Goal: Find specific page/section: Find specific page/section

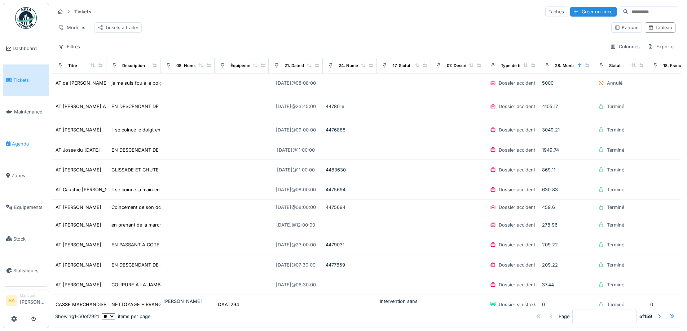
click at [24, 143] on span "Agenda" at bounding box center [29, 144] width 34 height 7
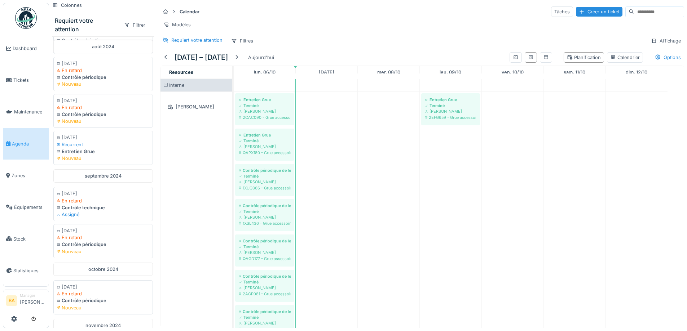
scroll to position [691, 0]
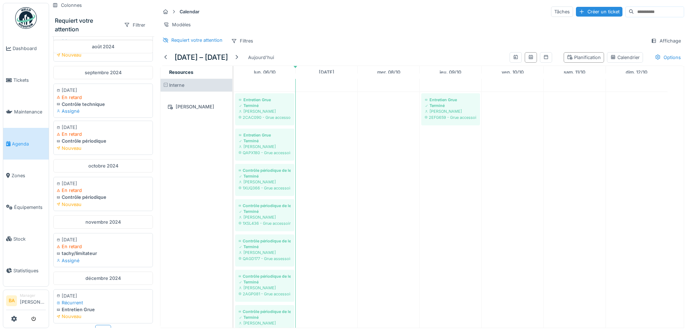
click at [101, 325] on div "Plus" at bounding box center [103, 330] width 16 height 10
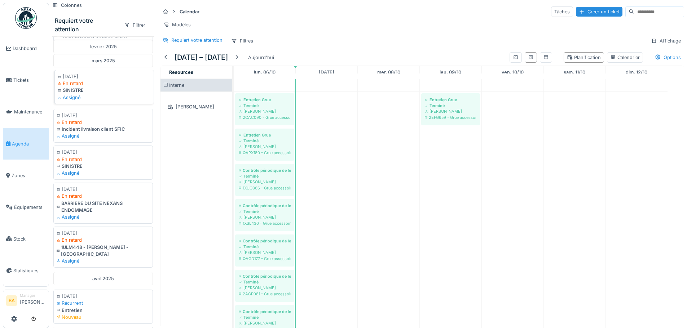
scroll to position [1525, 0]
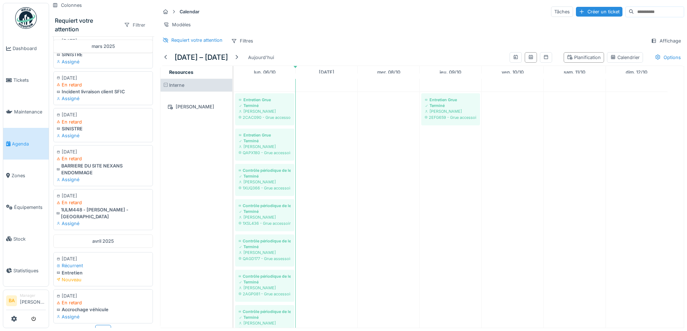
click at [128, 20] on div "Filtrer" at bounding box center [135, 25] width 28 height 10
click at [96, 325] on div "Plus" at bounding box center [103, 330] width 16 height 10
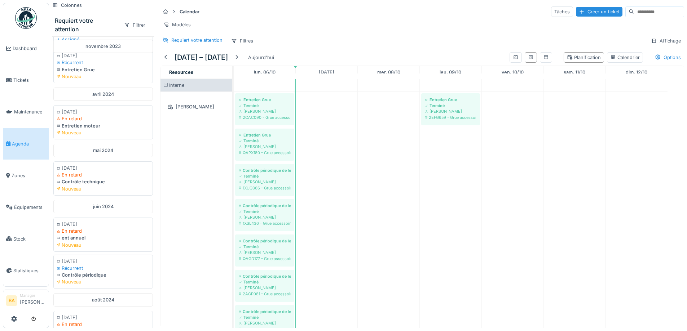
scroll to position [0, 0]
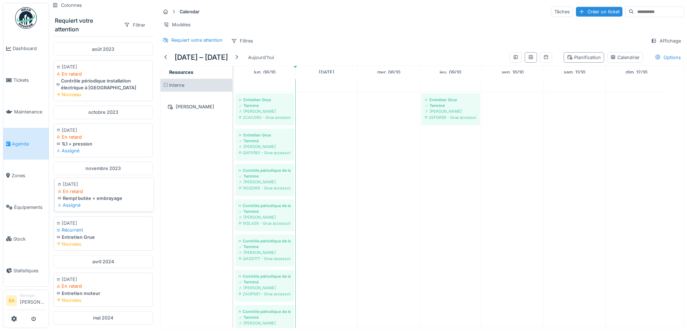
click at [94, 195] on div "Rempl butée + embrayage" at bounding box center [104, 198] width 93 height 7
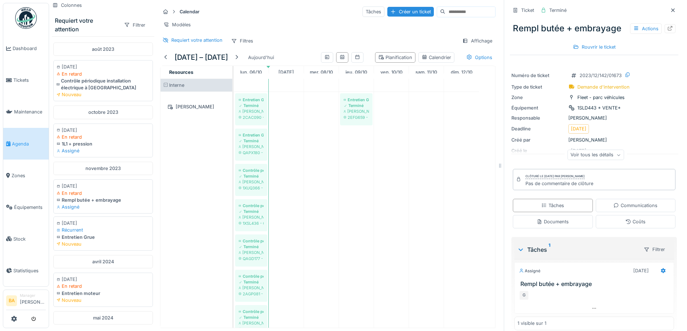
scroll to position [9, 0]
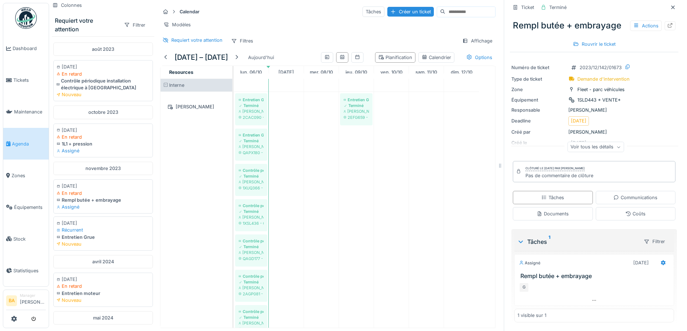
click at [616, 145] on icon at bounding box center [618, 147] width 4 height 4
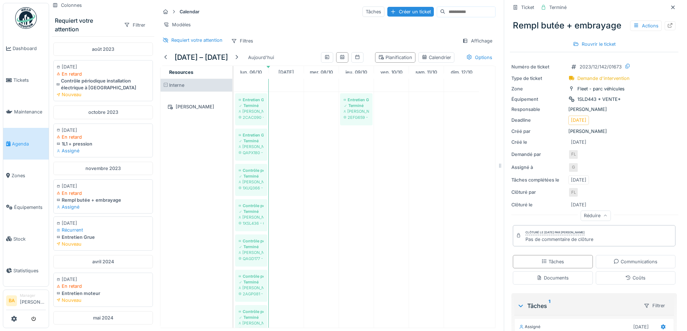
scroll to position [73, 0]
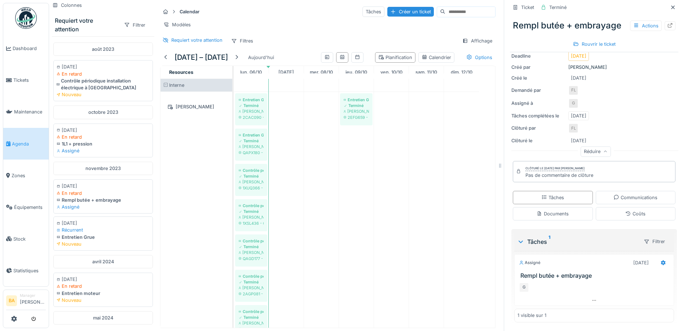
click at [518, 239] on icon at bounding box center [521, 241] width 6 height 7
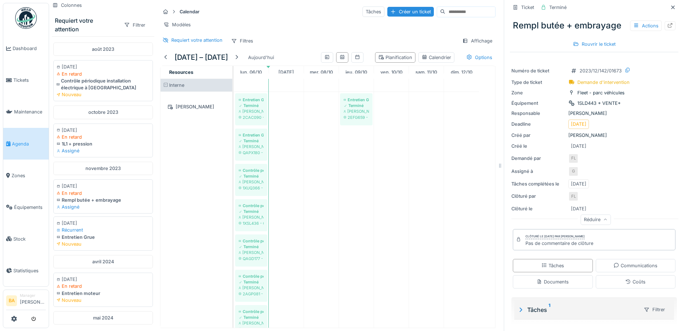
scroll to position [5, 0]
click at [517, 307] on icon at bounding box center [520, 310] width 7 height 6
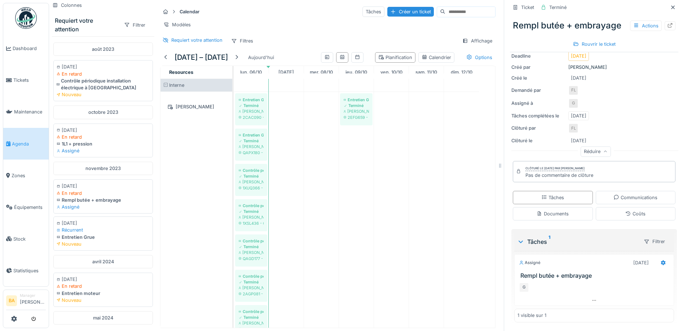
scroll to position [0, 0]
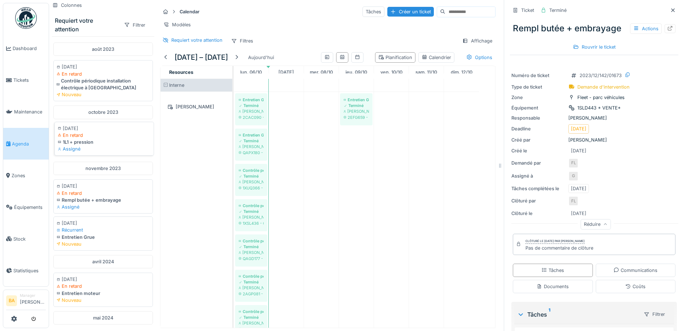
click at [96, 139] on div "1L1 + pression" at bounding box center [104, 142] width 93 height 7
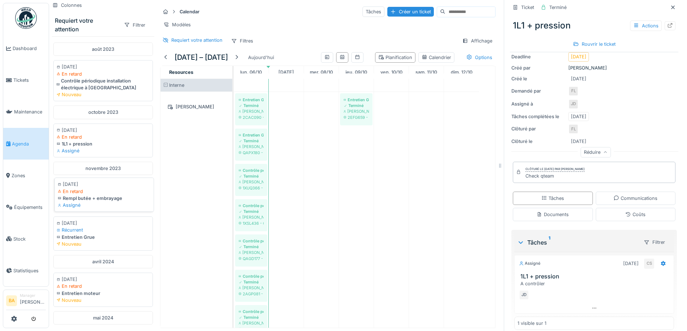
click at [88, 202] on div "Assigné" at bounding box center [104, 205] width 93 height 7
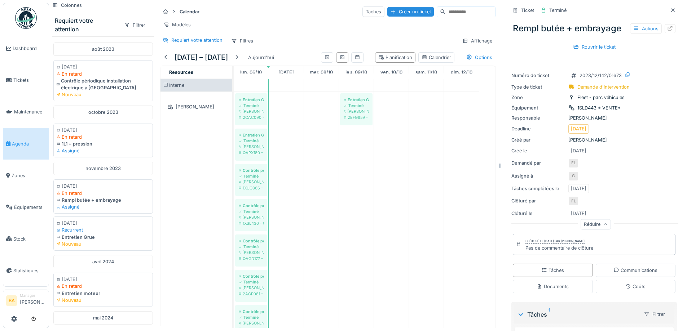
scroll to position [73, 0]
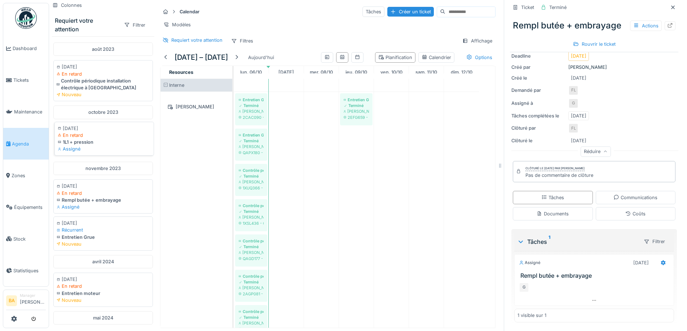
click at [89, 132] on div "En retard" at bounding box center [104, 135] width 93 height 7
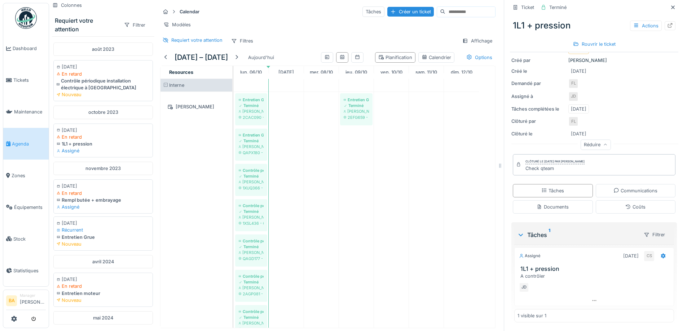
click at [529, 273] on div "A contrôler" at bounding box center [595, 276] width 150 height 7
